Goal: Obtain resource: Obtain resource

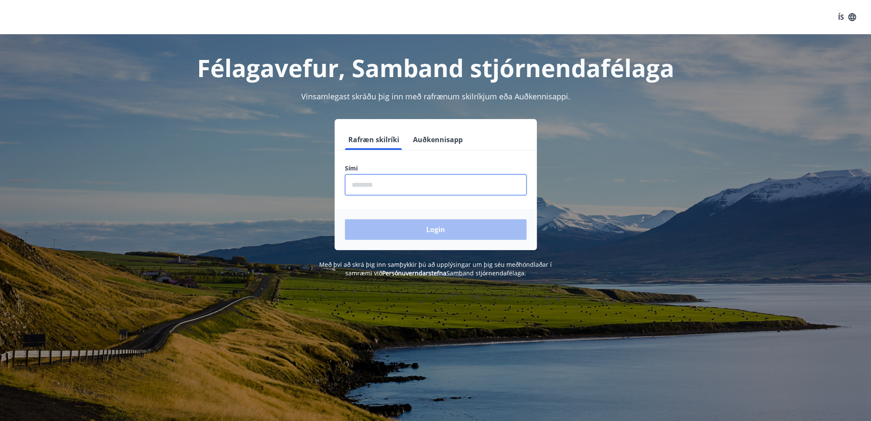
click at [442, 179] on input "phone" at bounding box center [436, 184] width 182 height 21
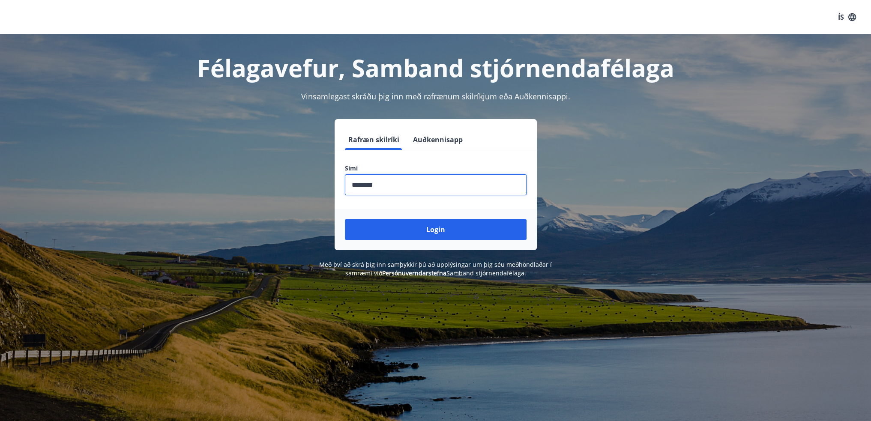
type input "********"
click at [345, 219] on button "Login" at bounding box center [436, 229] width 182 height 21
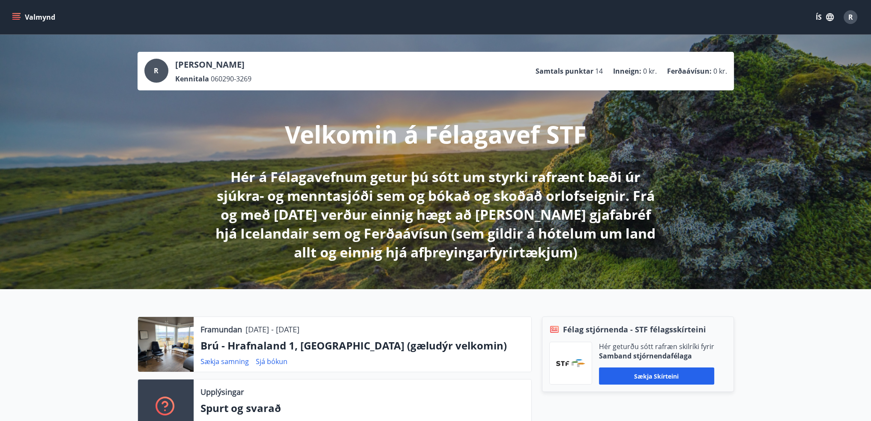
click at [19, 17] on icon "menu" at bounding box center [16, 17] width 9 height 1
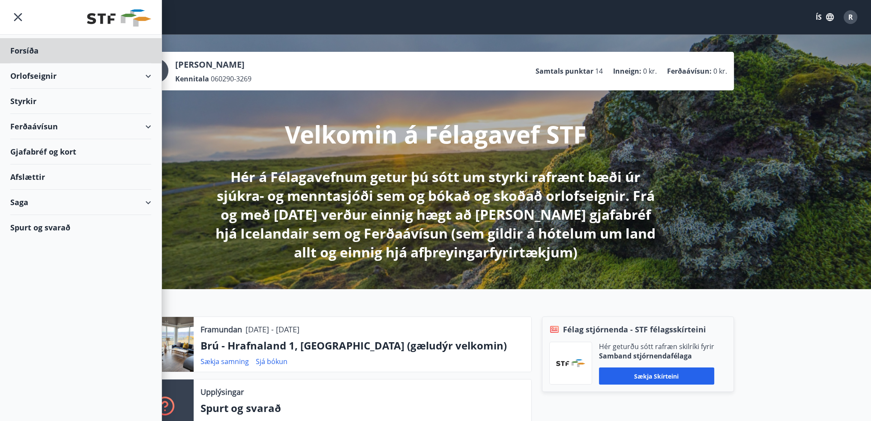
click at [57, 103] on div "Styrkir" at bounding box center [80, 101] width 141 height 25
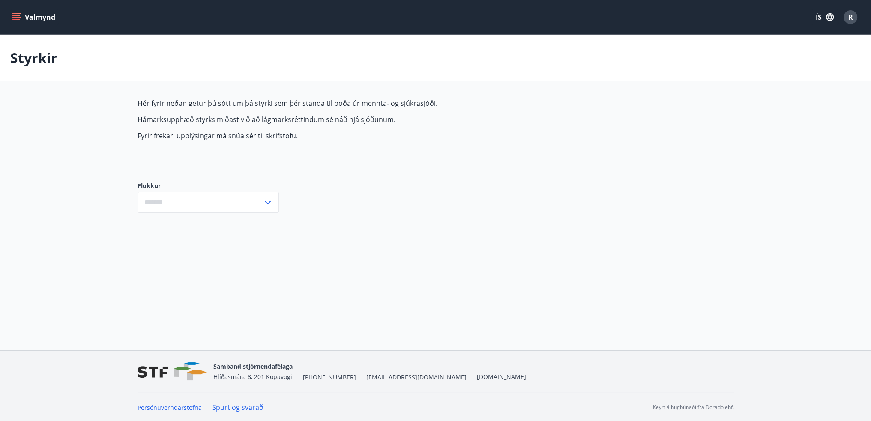
type input "***"
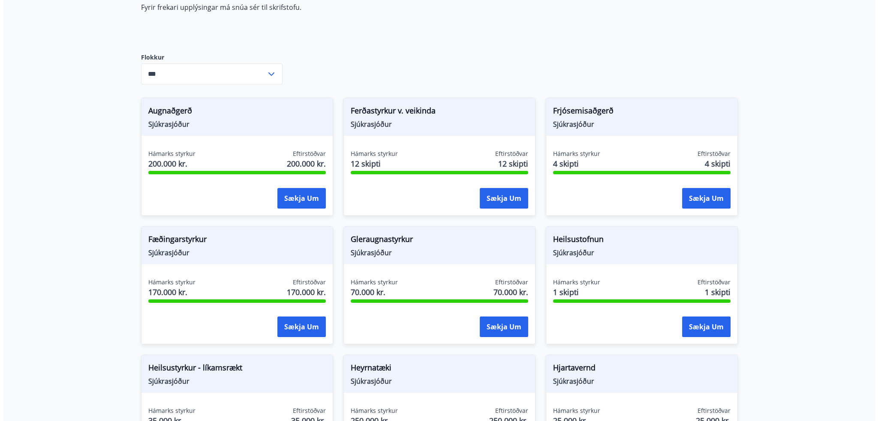
scroll to position [171, 0]
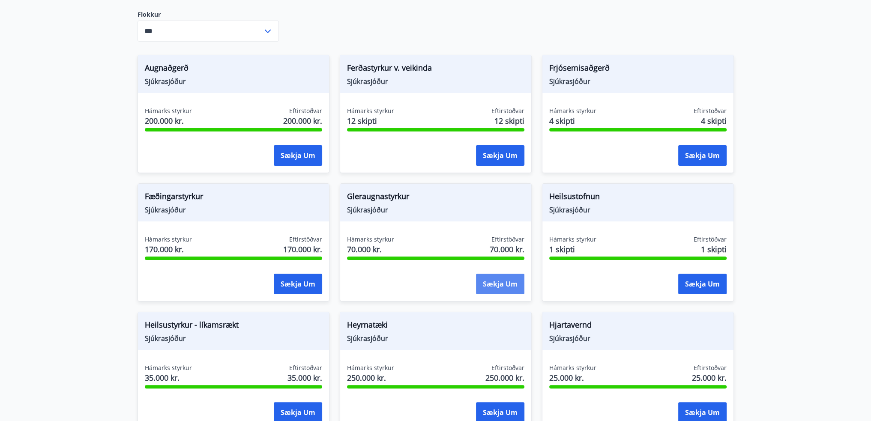
click at [501, 288] on button "Sækja um" at bounding box center [500, 284] width 48 height 21
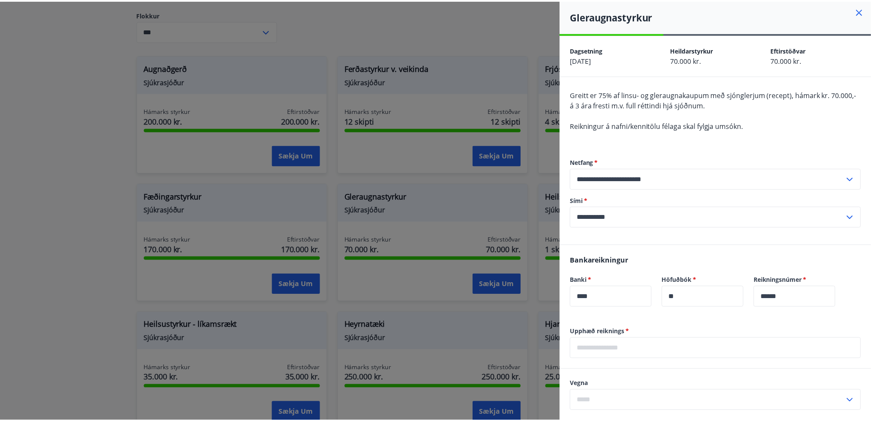
scroll to position [0, 0]
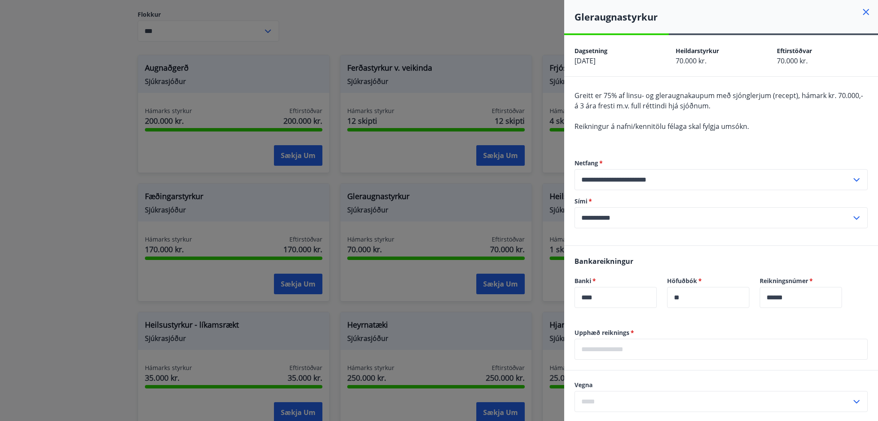
click at [863, 14] on icon at bounding box center [866, 12] width 6 height 6
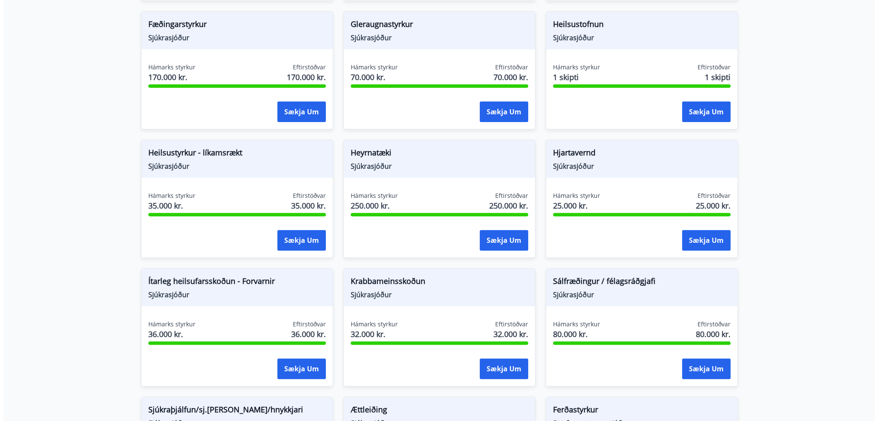
scroll to position [347, 0]
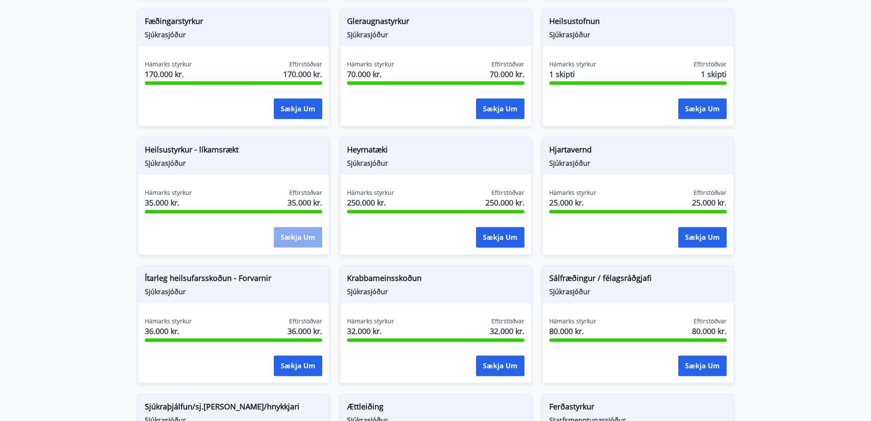
click at [290, 236] on button "Sækja um" at bounding box center [298, 237] width 48 height 21
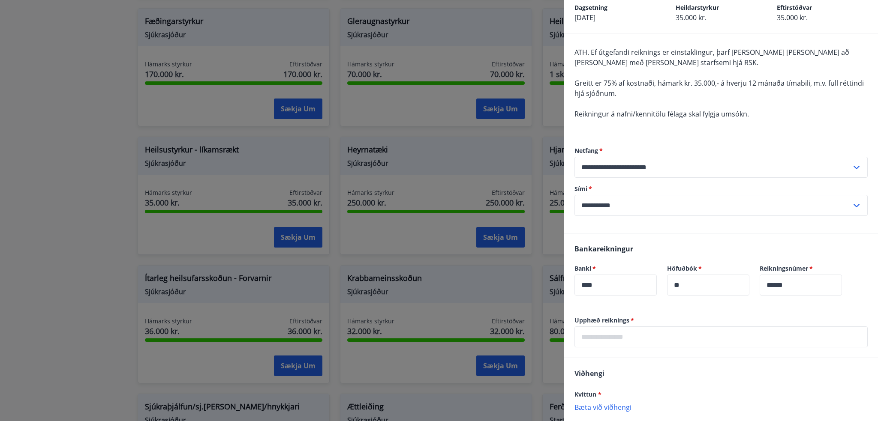
scroll to position [119, 0]
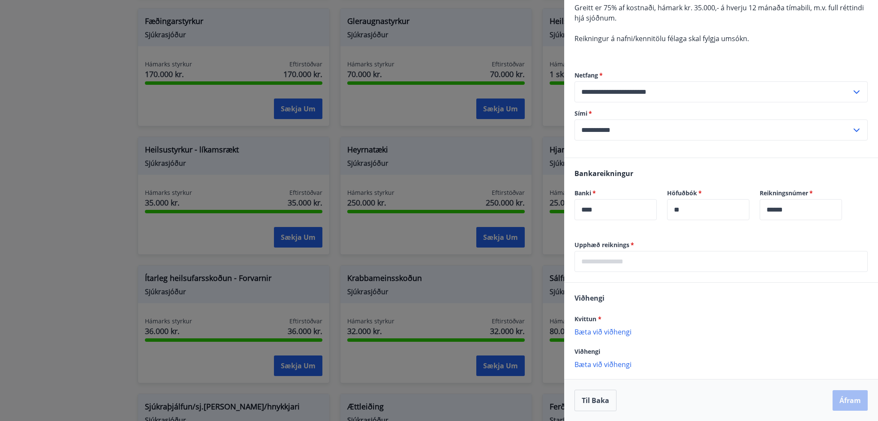
click at [610, 333] on p "Bæta við viðhengi" at bounding box center [720, 331] width 293 height 9
click at [598, 372] on p "Bæta við viðhengi" at bounding box center [720, 373] width 293 height 9
click at [853, 336] on icon at bounding box center [858, 336] width 10 height 10
click at [610, 332] on p "Bæta við viðhengi" at bounding box center [720, 331] width 293 height 9
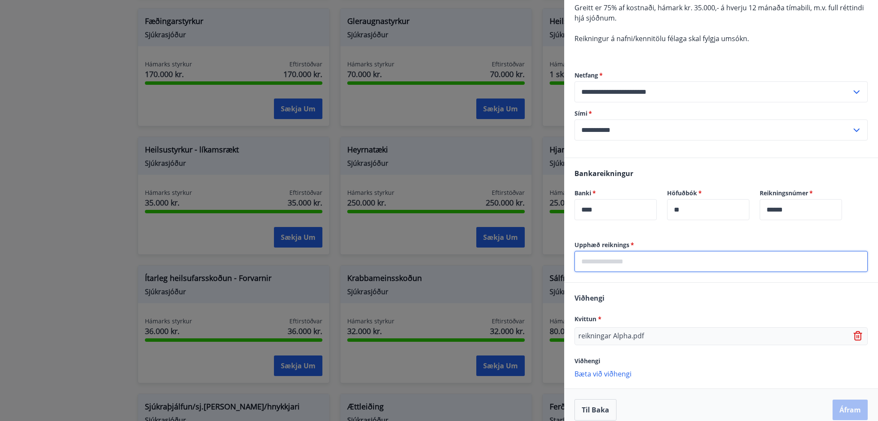
click at [600, 261] on input "text" at bounding box center [720, 261] width 293 height 21
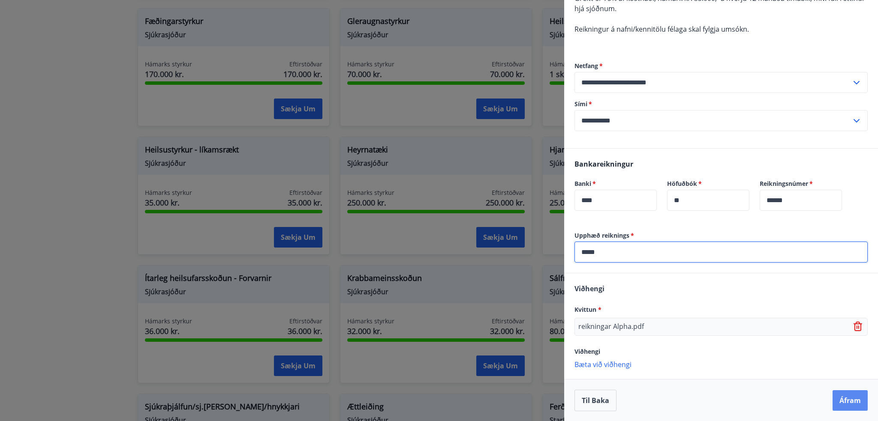
type input "*****"
click at [851, 401] on button "Áfram" at bounding box center [849, 400] width 35 height 21
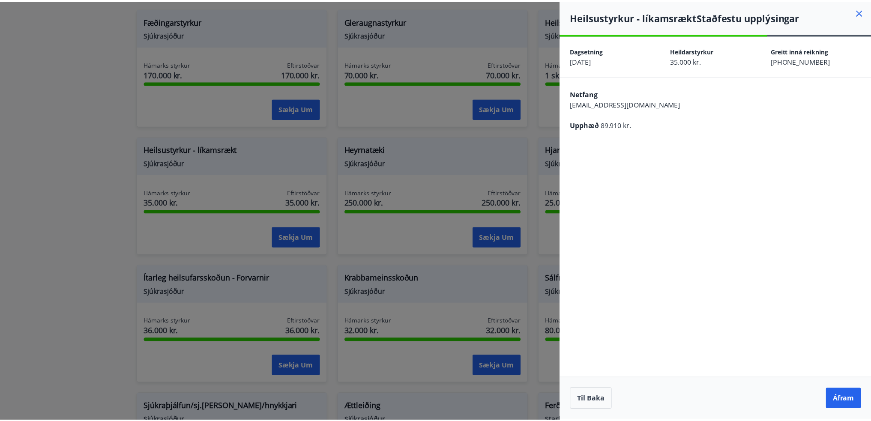
scroll to position [0, 0]
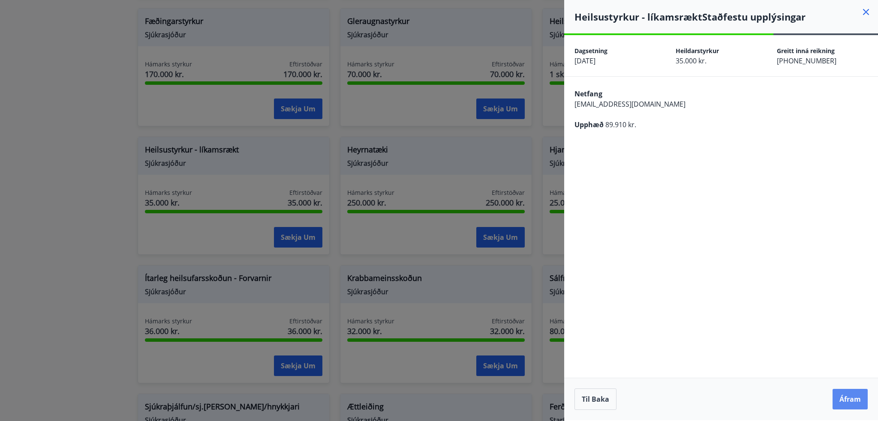
click at [851, 397] on button "Áfram" at bounding box center [849, 399] width 35 height 21
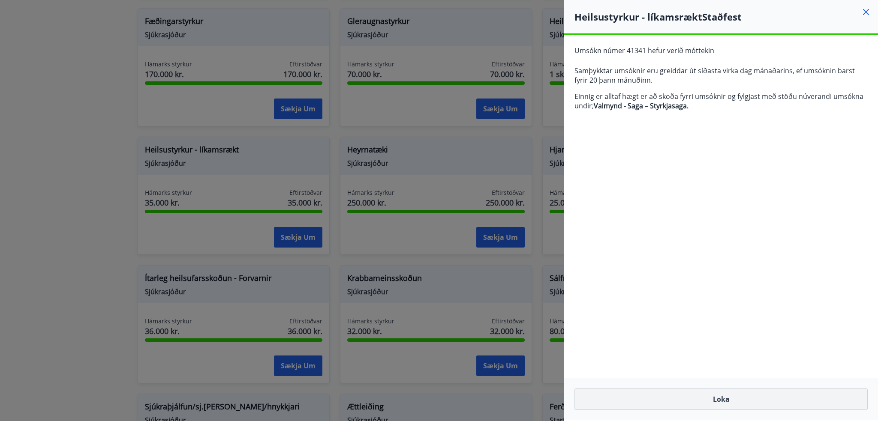
click at [691, 402] on button "Loka" at bounding box center [720, 399] width 293 height 21
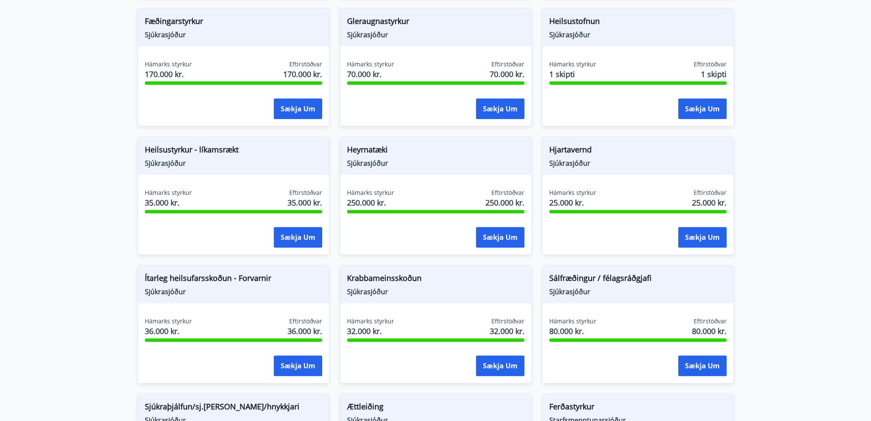
click at [273, 164] on span "Sjúkrasjóður" at bounding box center [233, 163] width 177 height 9
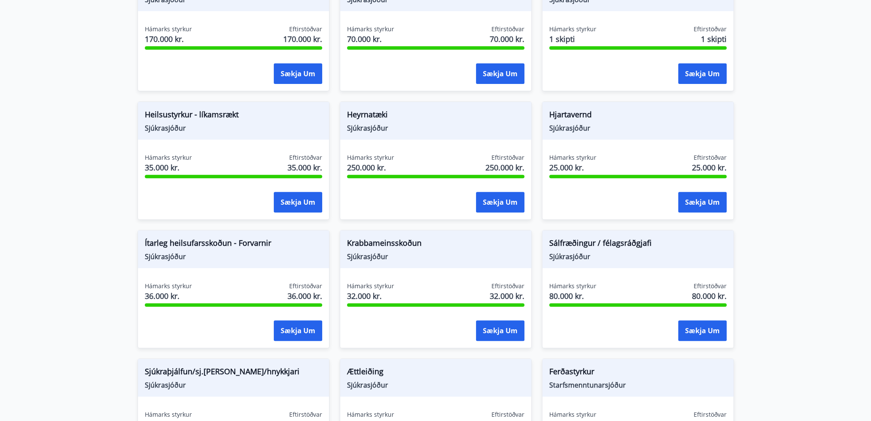
scroll to position [432, 0]
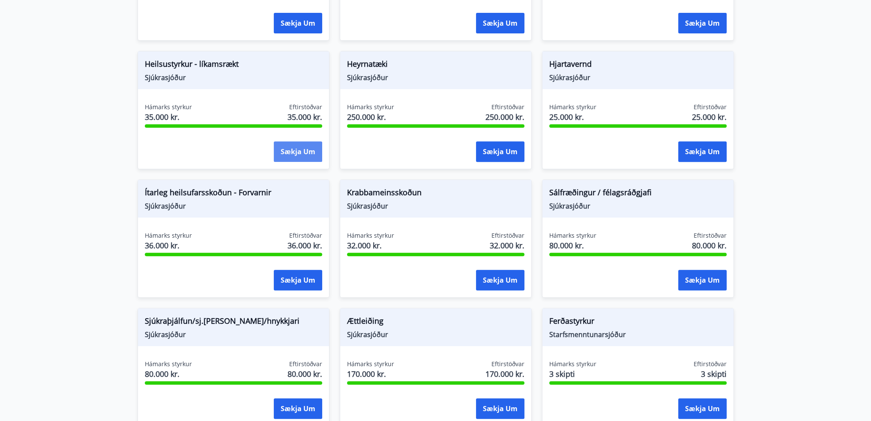
click at [306, 156] on button "Sækja um" at bounding box center [298, 151] width 48 height 21
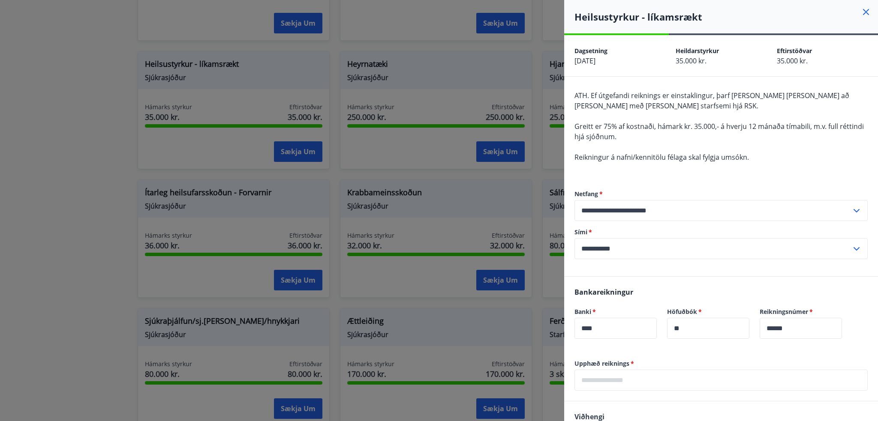
click at [860, 13] on icon at bounding box center [865, 12] width 10 height 10
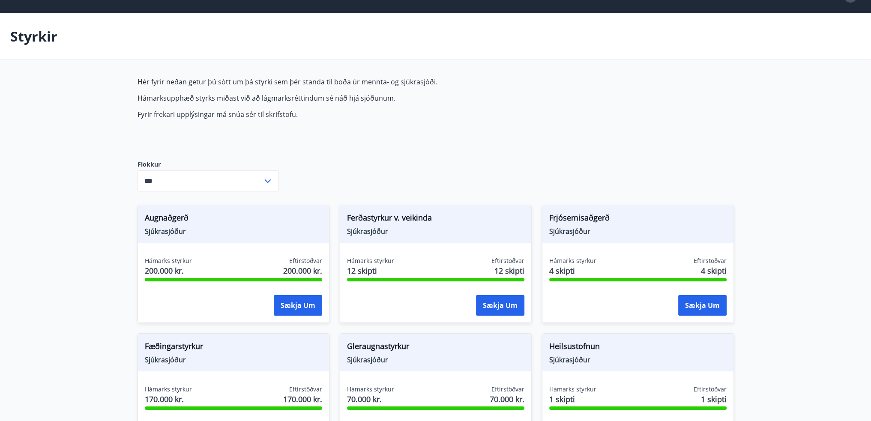
scroll to position [0, 0]
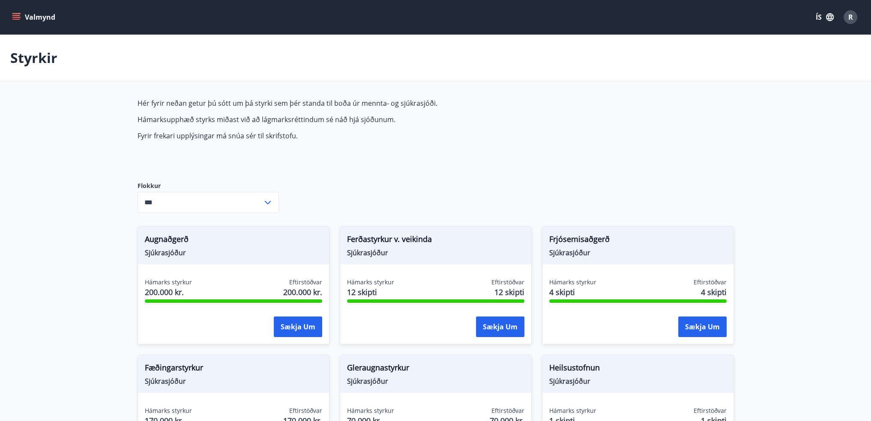
click at [15, 22] on button "Valmynd" at bounding box center [34, 16] width 48 height 15
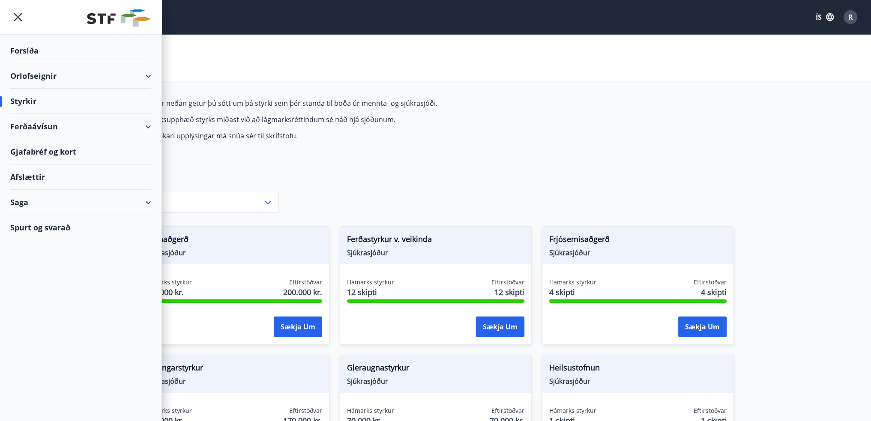
click at [45, 49] on div "Forsíða" at bounding box center [80, 50] width 141 height 25
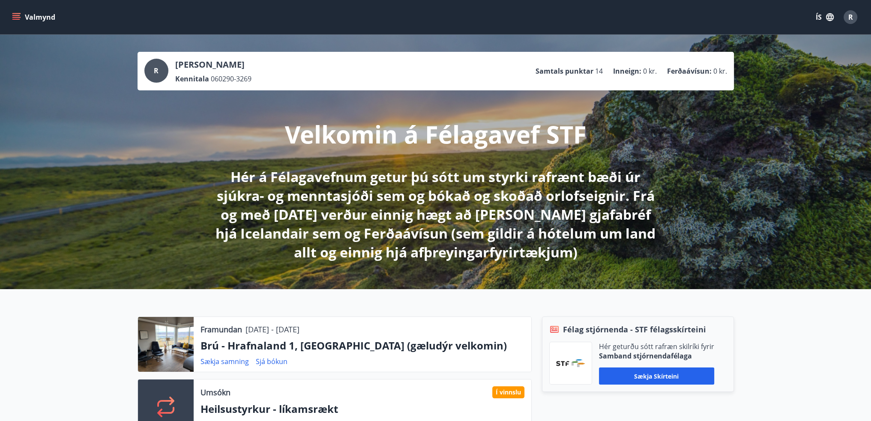
click at [17, 19] on icon "menu" at bounding box center [16, 19] width 8 height 1
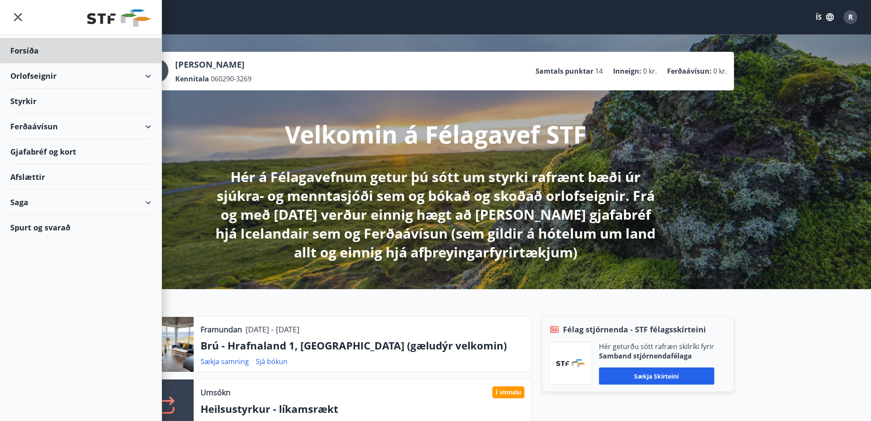
click at [29, 104] on div "Styrkir" at bounding box center [80, 101] width 141 height 25
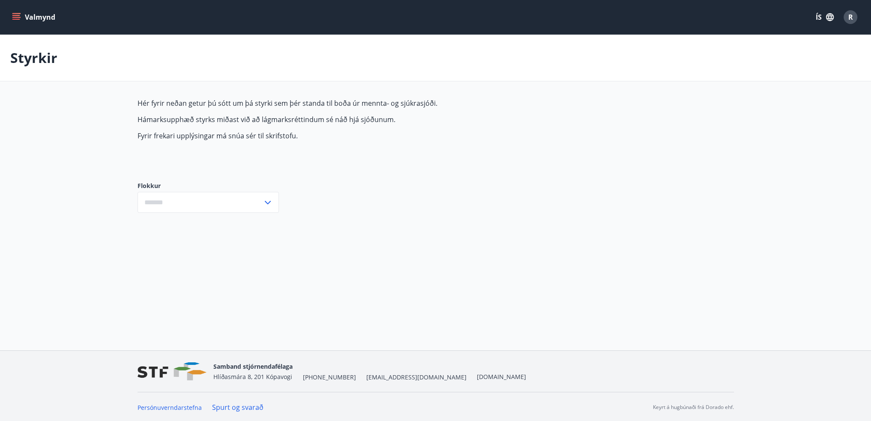
type input "***"
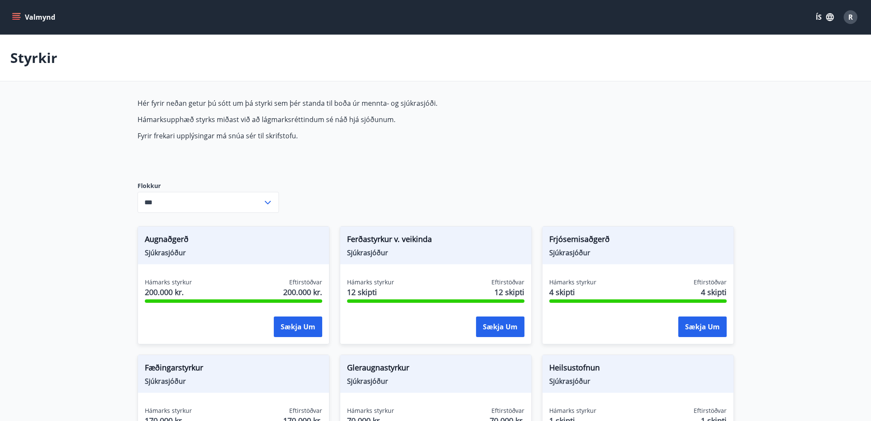
click at [12, 16] on icon "menu" at bounding box center [16, 17] width 9 height 9
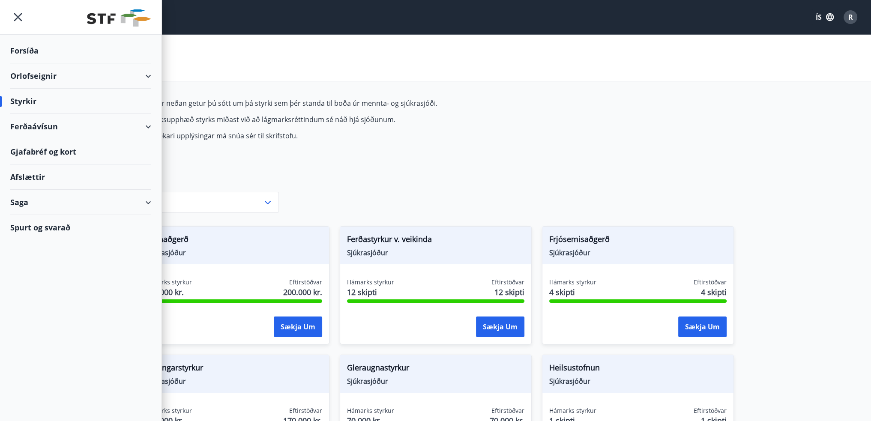
click at [37, 43] on div "Forsíða" at bounding box center [80, 50] width 141 height 25
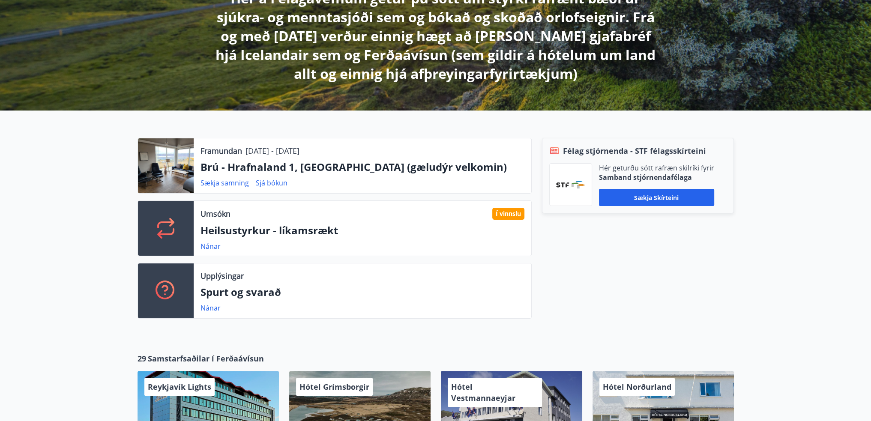
scroll to position [257, 0]
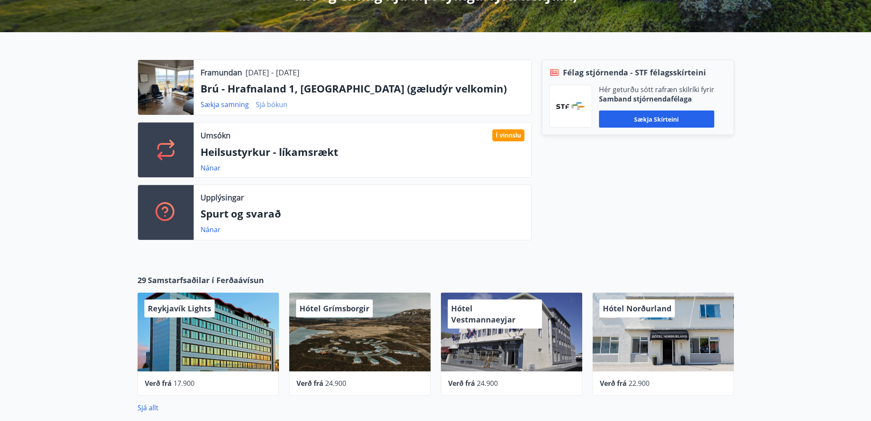
click at [269, 106] on link "Sjá bókun" at bounding box center [272, 104] width 32 height 9
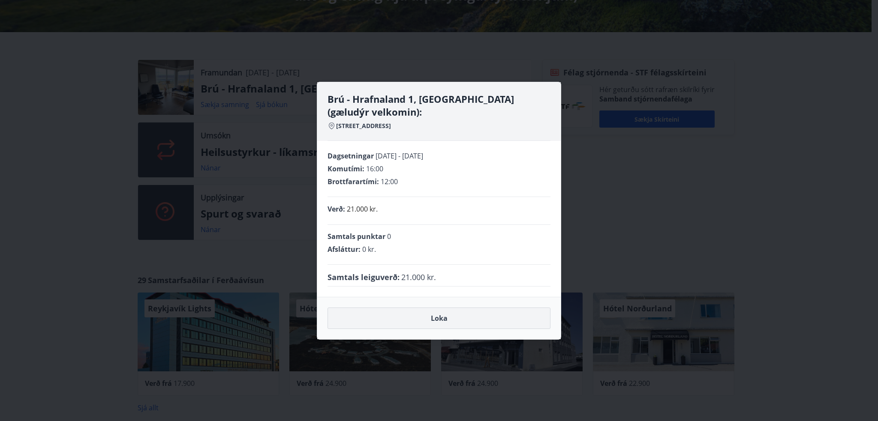
click at [453, 318] on button "Loka" at bounding box center [438, 318] width 223 height 21
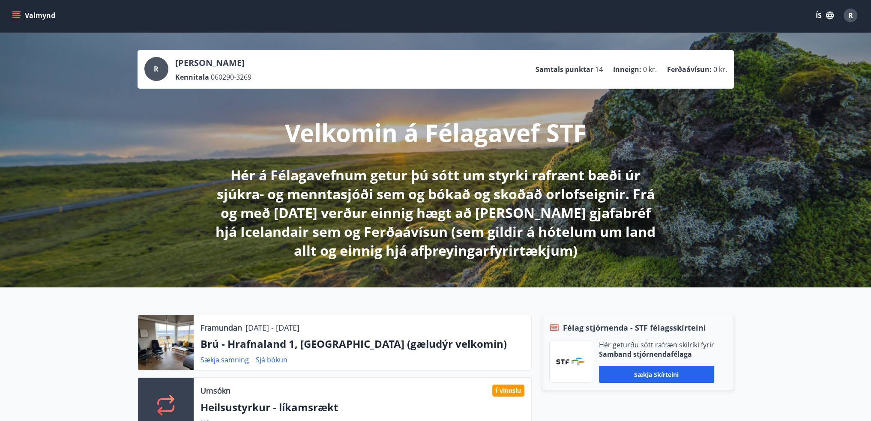
scroll to position [0, 0]
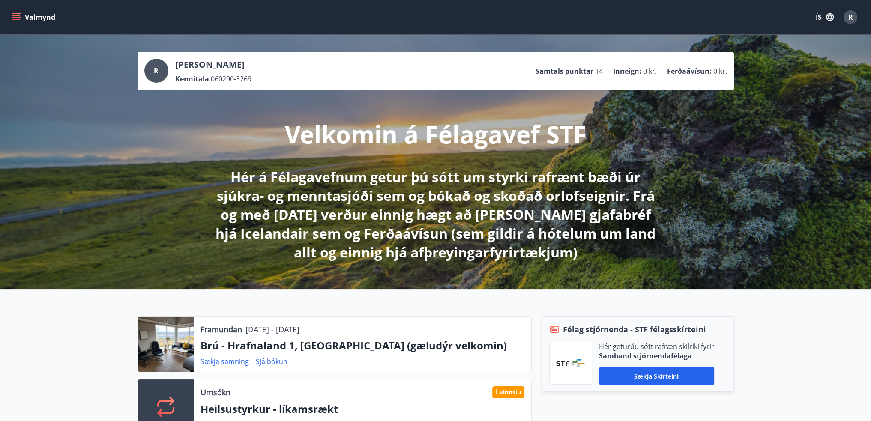
click at [20, 18] on icon "menu" at bounding box center [16, 17] width 9 height 1
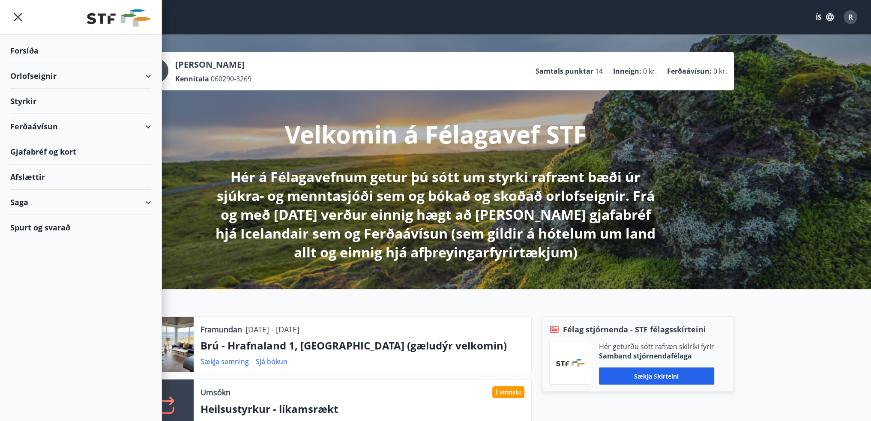
click at [32, 106] on div "Styrkir" at bounding box center [80, 101] width 141 height 25
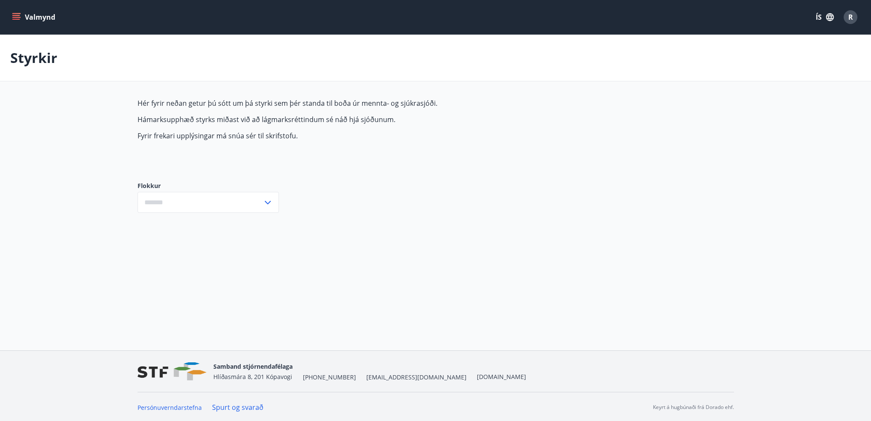
type input "***"
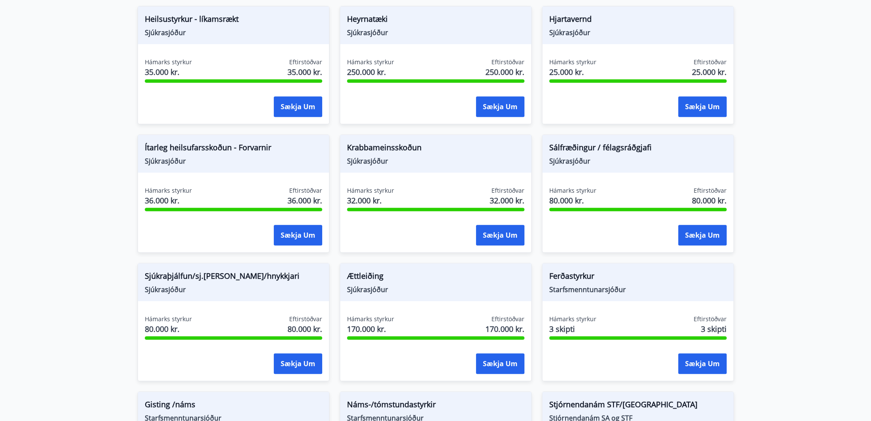
scroll to position [475, 0]
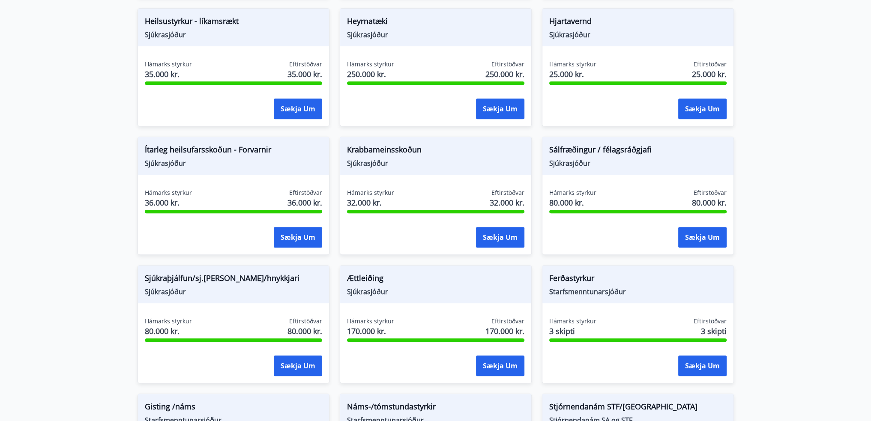
click at [230, 169] on div "Ítarleg heilsufarsskoðun - Forvarnir Sjúkrasjóður" at bounding box center [233, 156] width 191 height 38
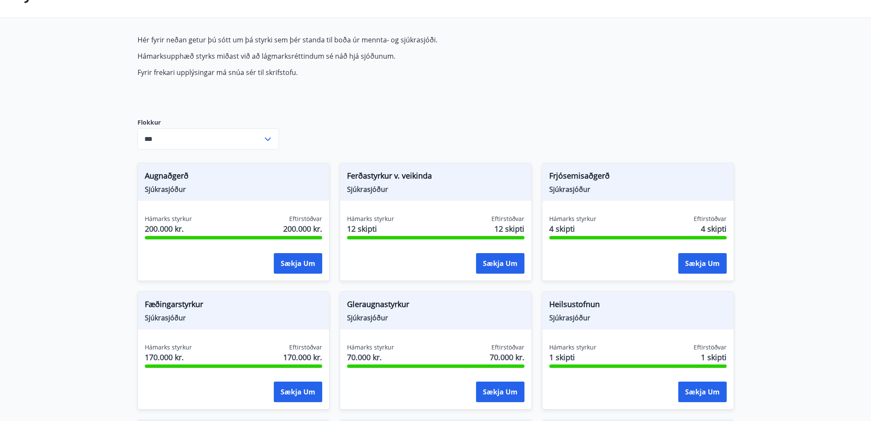
scroll to position [0, 0]
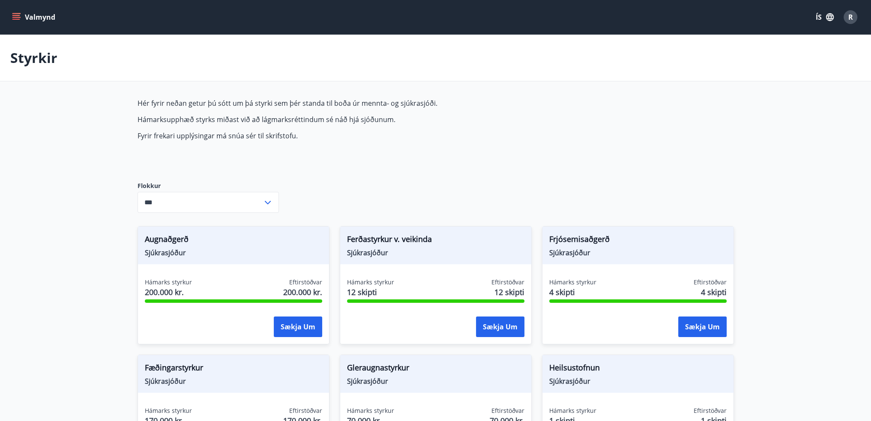
click at [11, 18] on button "Valmynd" at bounding box center [34, 16] width 48 height 15
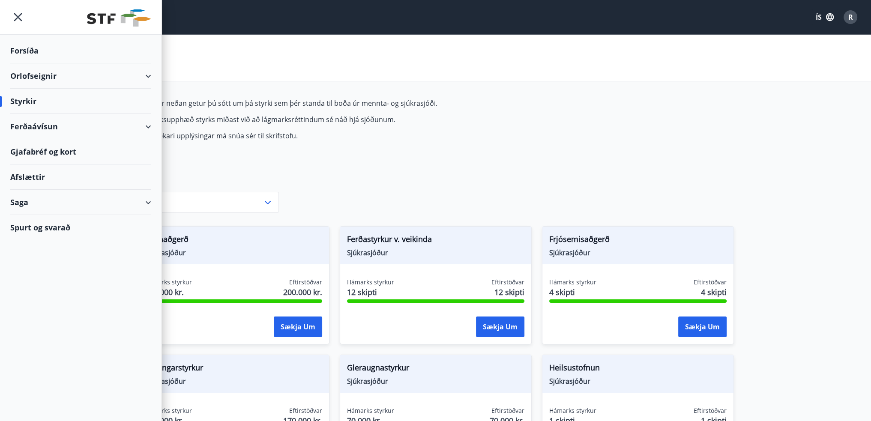
click at [149, 76] on div "Orlofseignir" at bounding box center [80, 75] width 141 height 25
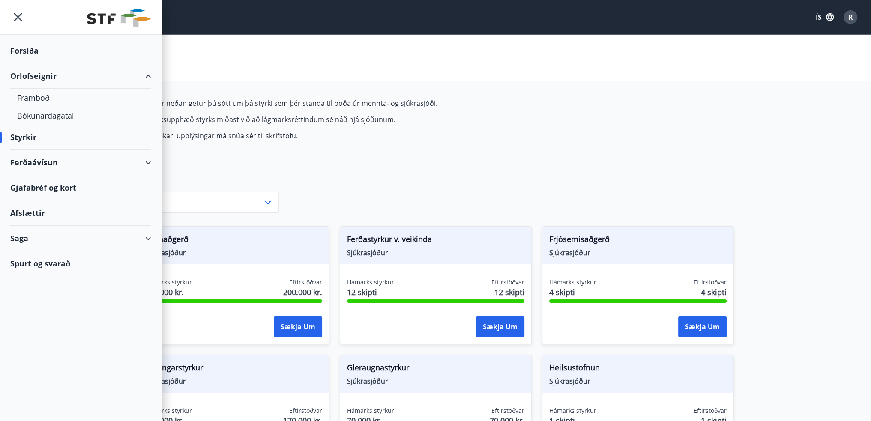
click at [149, 76] on div "Orlofseignir" at bounding box center [80, 75] width 141 height 25
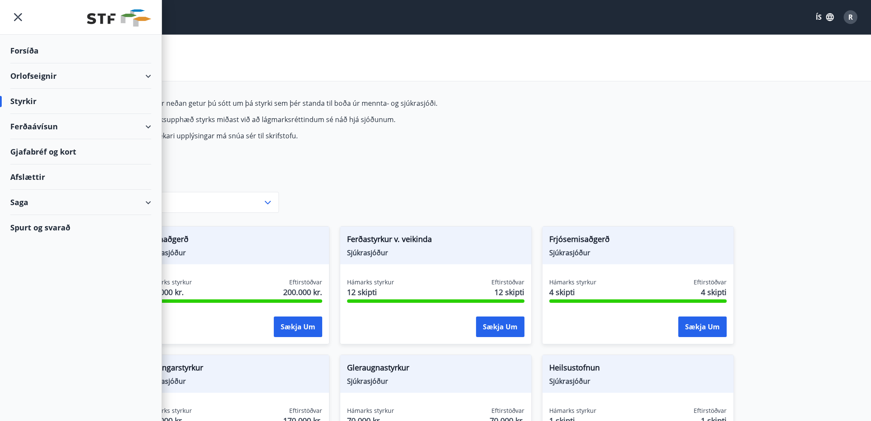
click at [25, 104] on div "Styrkir" at bounding box center [80, 101] width 141 height 25
click at [31, 49] on div "Forsíða" at bounding box center [80, 50] width 141 height 25
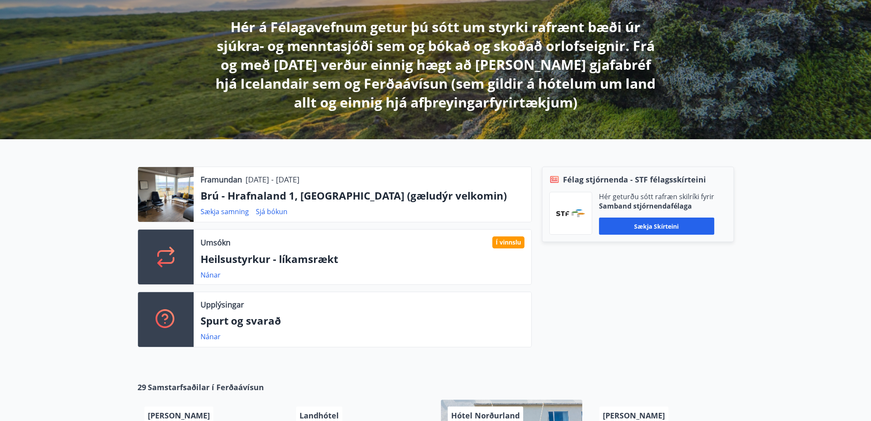
scroll to position [214, 0]
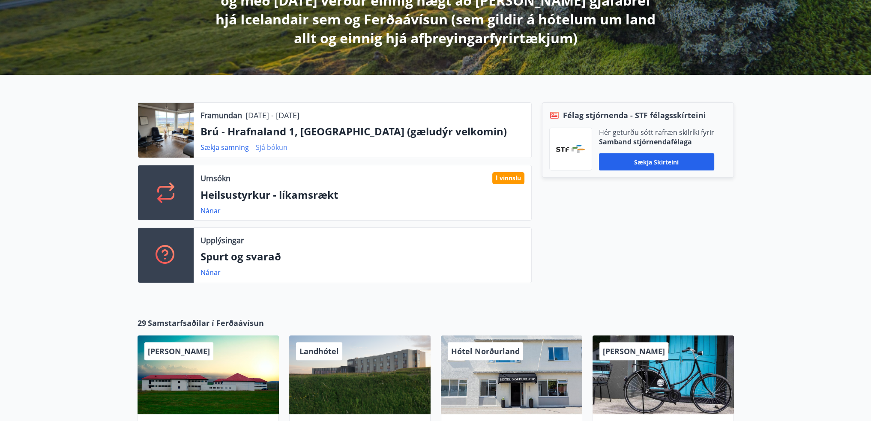
click at [279, 149] on link "Sjá bókun" at bounding box center [272, 147] width 32 height 9
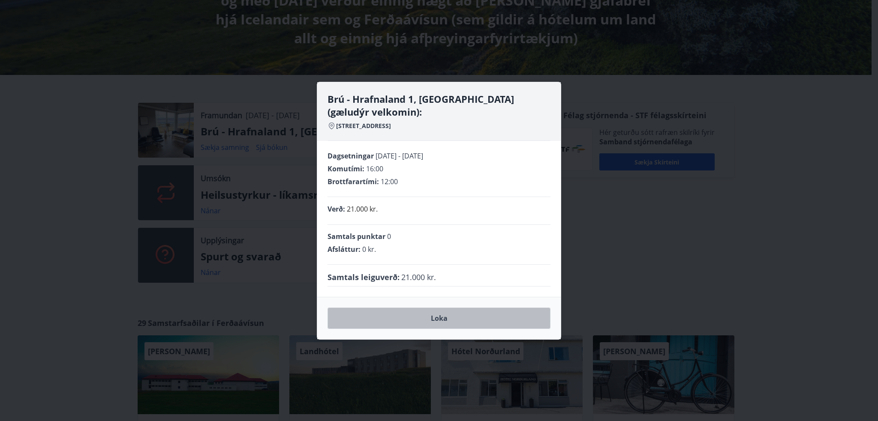
click at [413, 324] on button "Loka" at bounding box center [438, 318] width 223 height 21
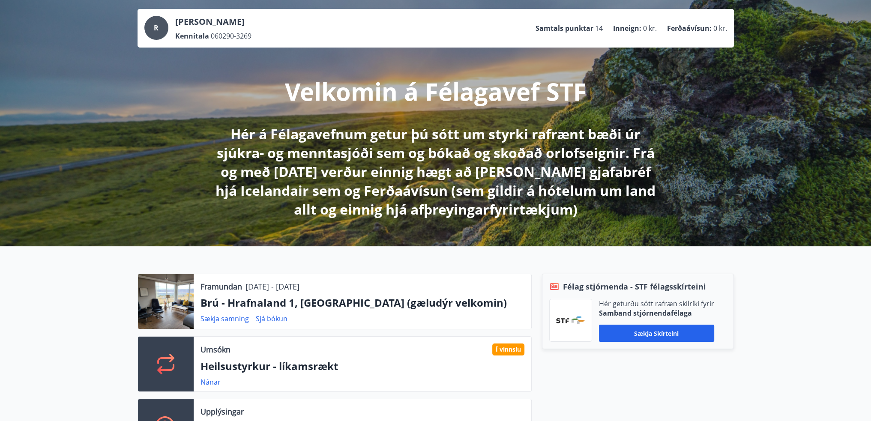
scroll to position [0, 0]
